Goal: Complete application form

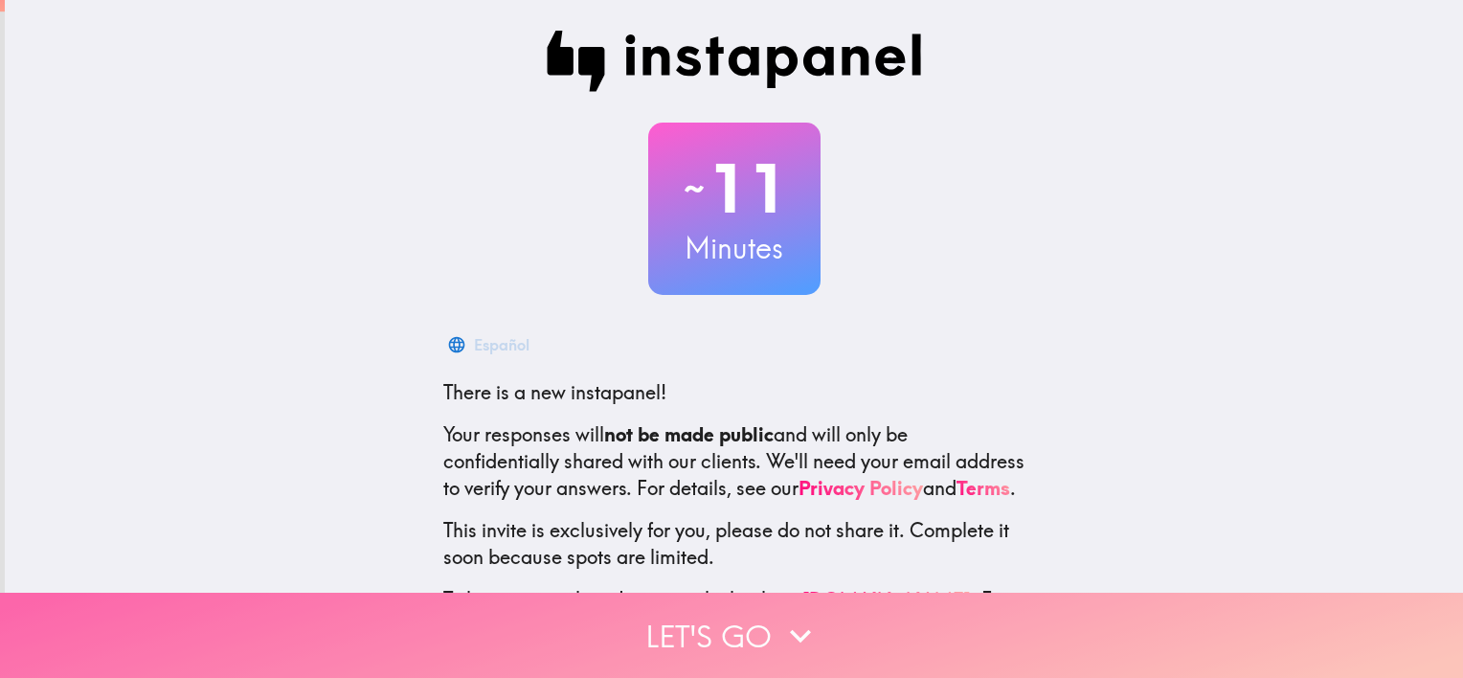
click at [683, 632] on button "Let's go" at bounding box center [731, 635] width 1463 height 85
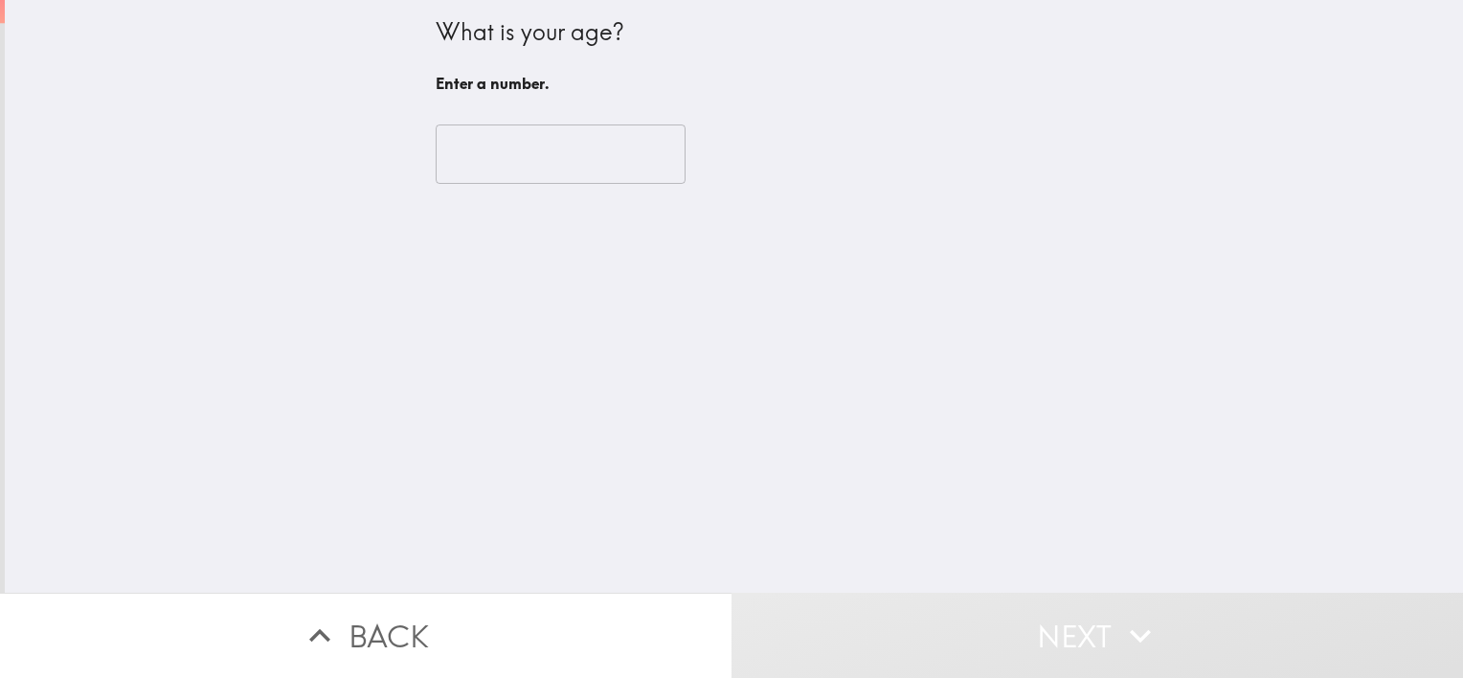
click at [512, 181] on input "number" at bounding box center [561, 153] width 250 height 59
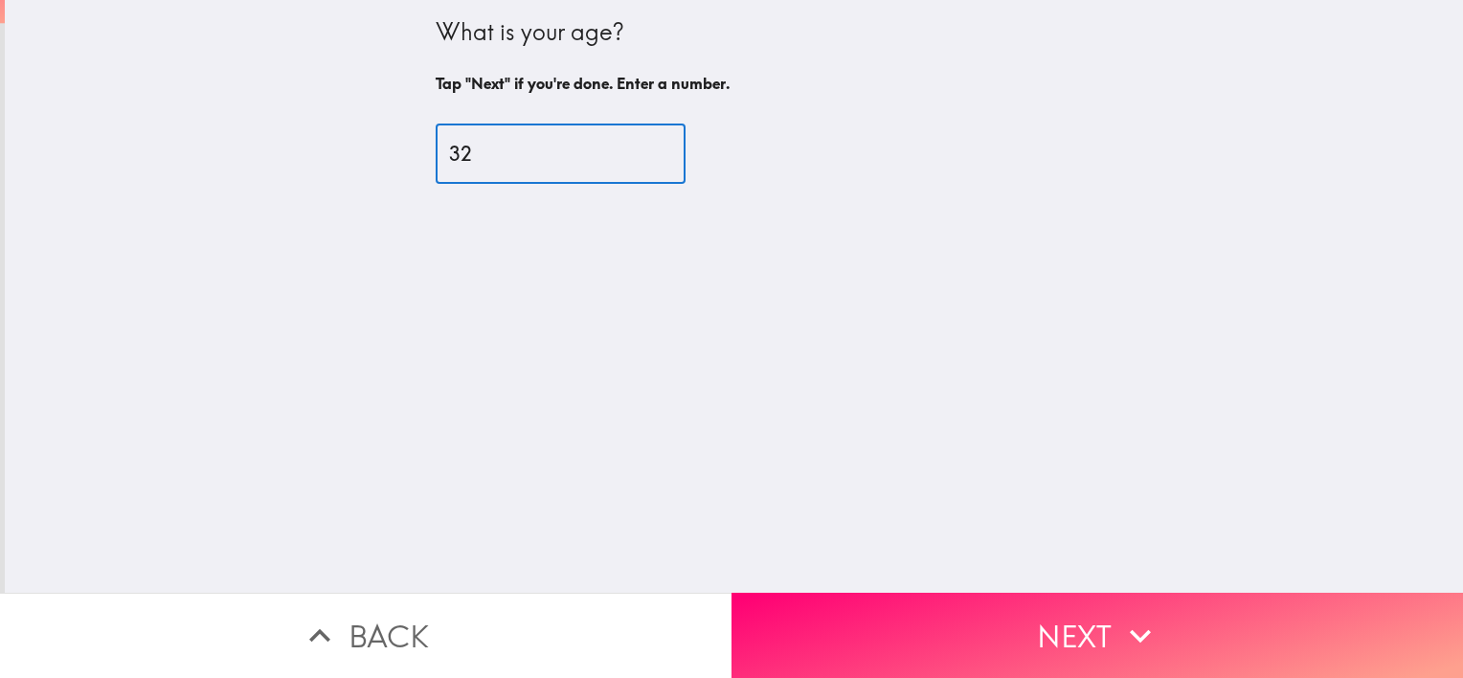
type input "32"
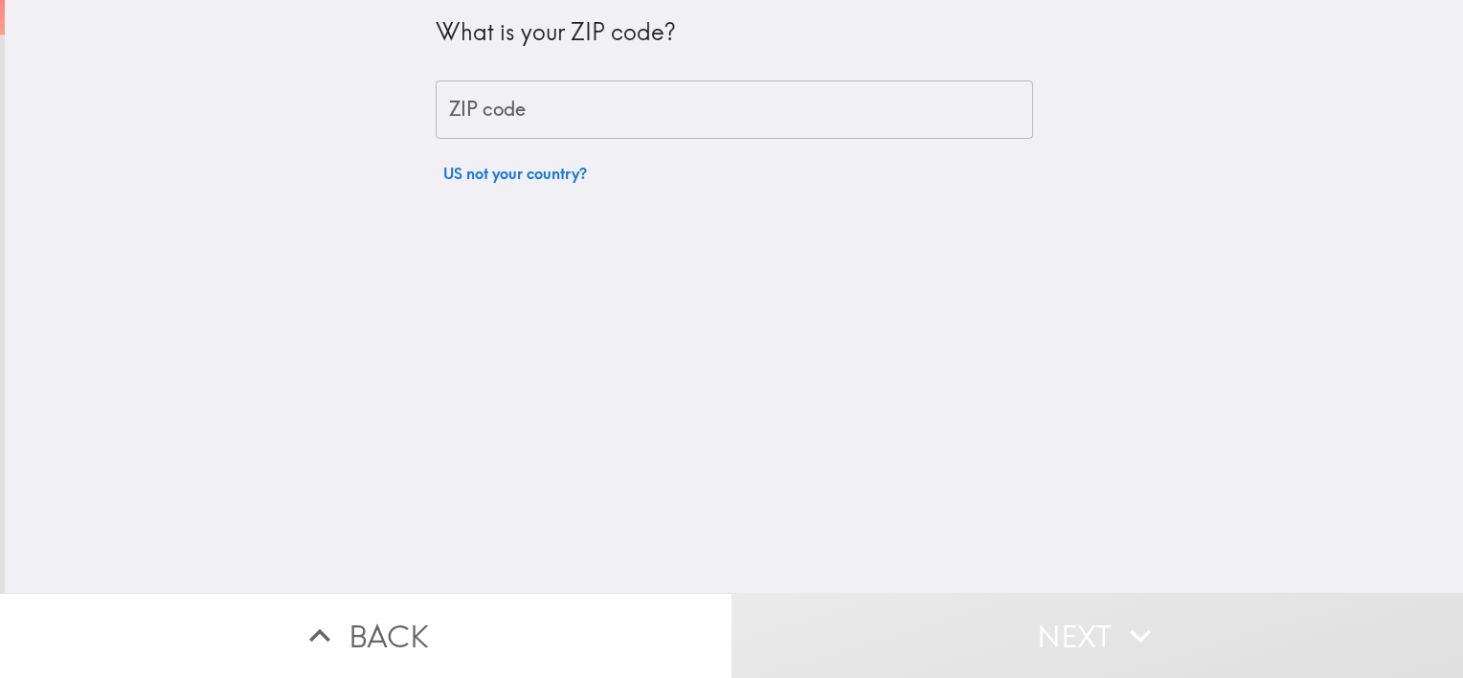
click at [613, 112] on input "ZIP code" at bounding box center [735, 109] width 598 height 59
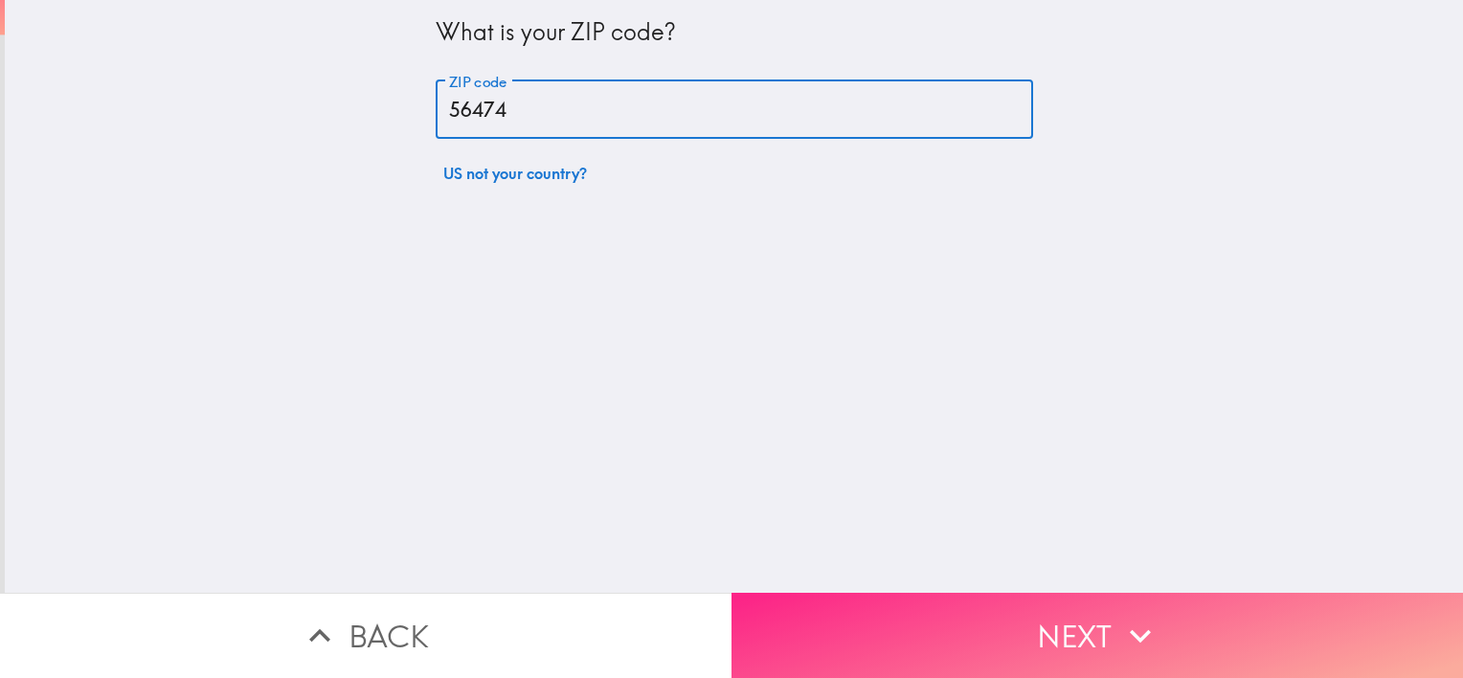
type input "56474"
click at [1092, 622] on button "Next" at bounding box center [1098, 635] width 732 height 85
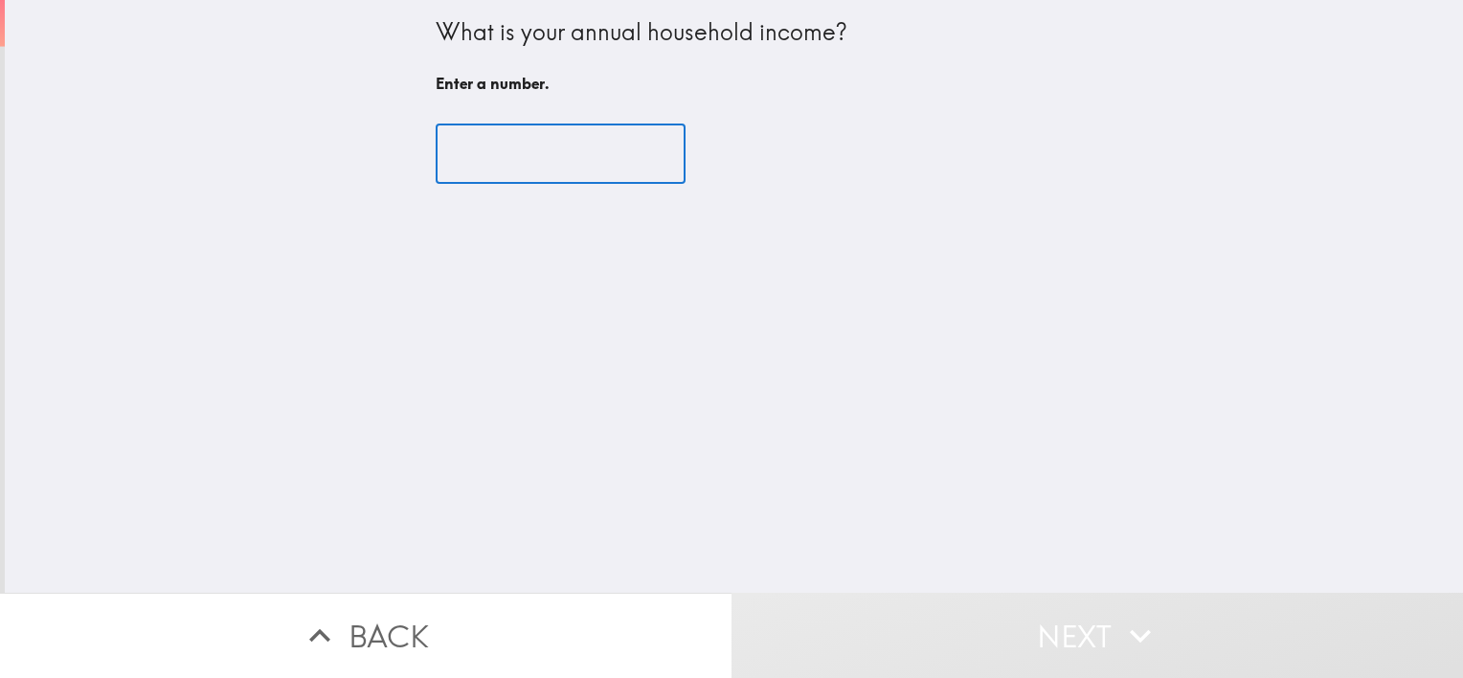
click at [590, 161] on input "number" at bounding box center [561, 153] width 250 height 59
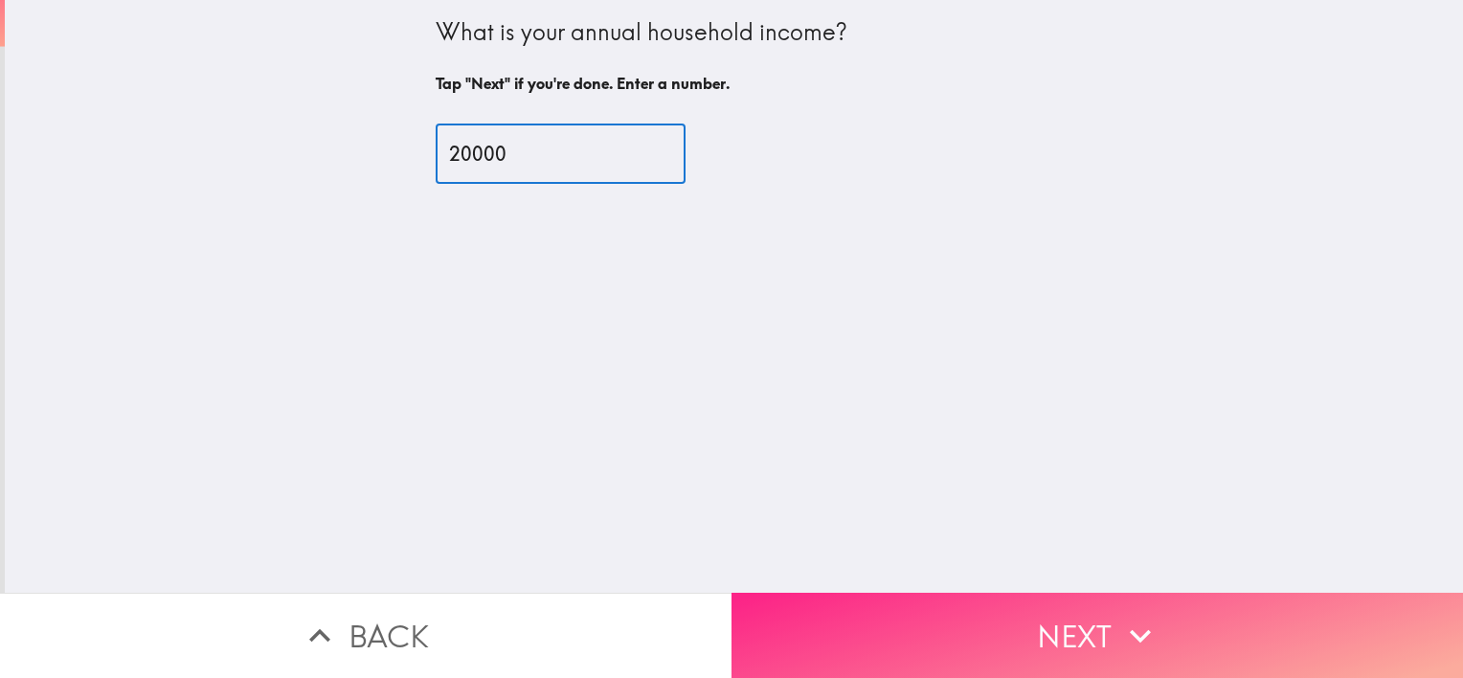
type input "20000"
click at [865, 604] on button "Next" at bounding box center [1098, 635] width 732 height 85
